Goal: Navigation & Orientation: Understand site structure

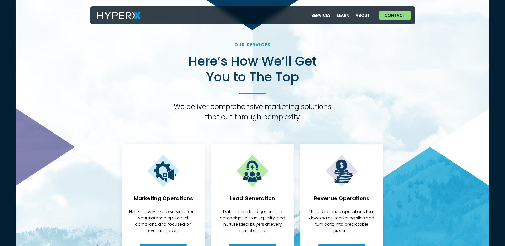
scroll to position [1228, 0]
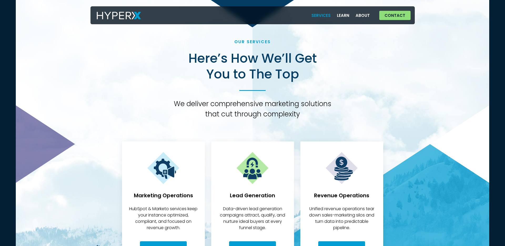
click at [330, 17] on link "Services" at bounding box center [321, 15] width 26 height 11
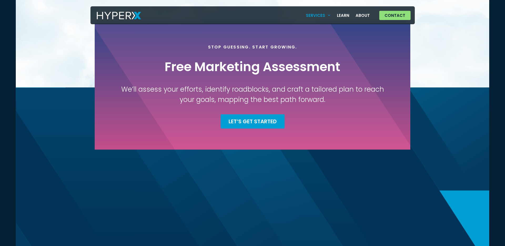
scroll to position [459, 0]
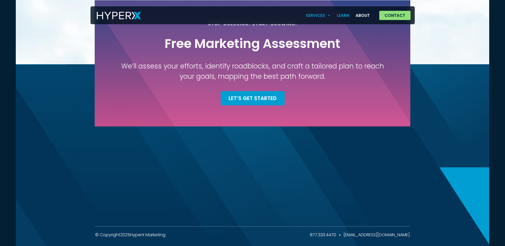
click at [345, 20] on link "Learn" at bounding box center [343, 15] width 19 height 11
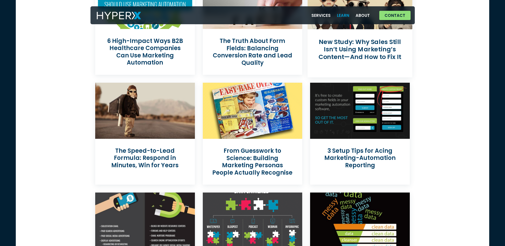
scroll to position [133, 0]
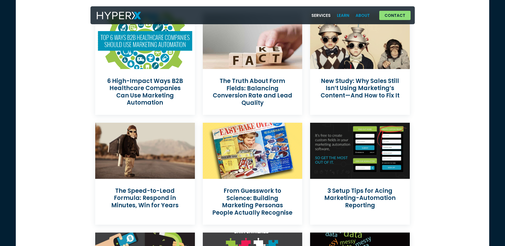
click at [368, 12] on link "About" at bounding box center [363, 15] width 21 height 11
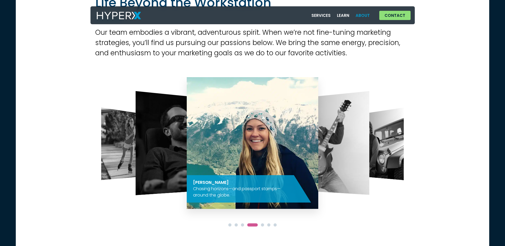
scroll to position [500, 0]
click at [335, 140] on img "5 / 7" at bounding box center [323, 143] width 93 height 104
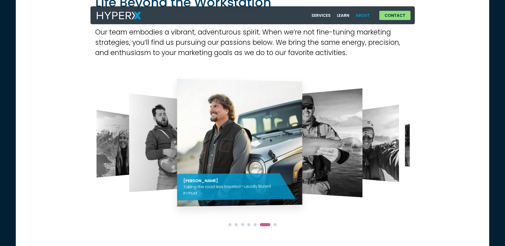
click at [205, 150] on img "6 / 7" at bounding box center [239, 143] width 125 height 128
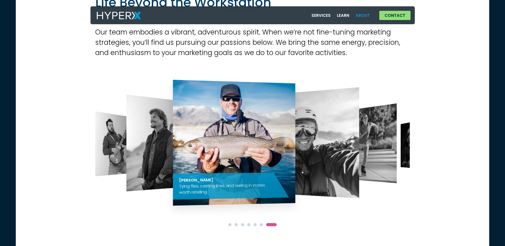
click at [163, 152] on img "6 / 7" at bounding box center [167, 142] width 83 height 97
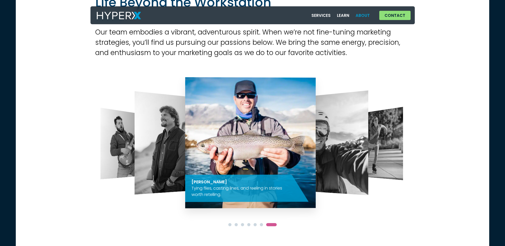
click at [275, 132] on img "1 / 7" at bounding box center [321, 142] width 93 height 105
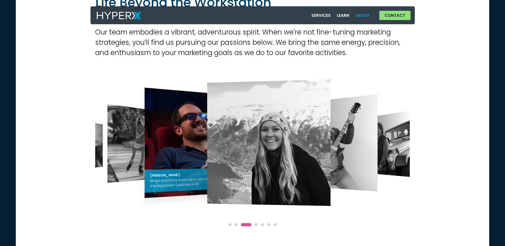
click at [71, 134] on div "OUR TEAM Life Beyond the Workstation Our team embodies a vibrant, adventurous s…" at bounding box center [253, 92] width 474 height 288
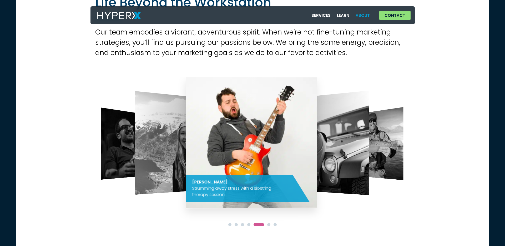
click at [186, 128] on img "5 / 7" at bounding box center [251, 142] width 131 height 131
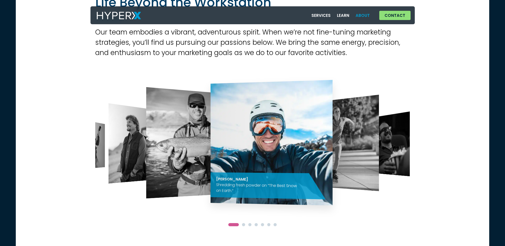
click at [88, 153] on div "OUR TEAM Life Beyond the Workstation Our team embodies a vibrant, adventurous s…" at bounding box center [253, 92] width 474 height 288
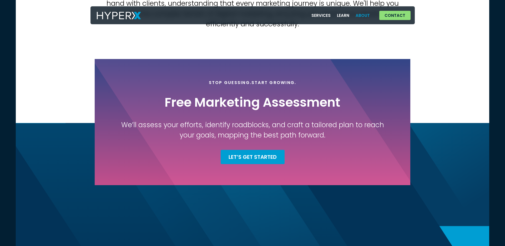
scroll to position [875, 0]
